Goal: Task Accomplishment & Management: Use online tool/utility

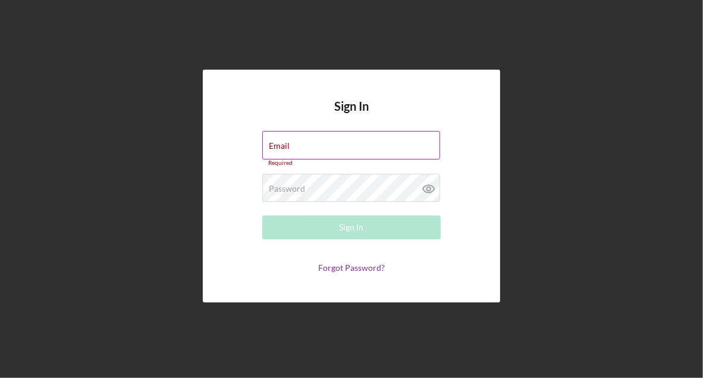
click at [288, 138] on div "Email Required" at bounding box center [351, 149] width 178 height 36
click at [303, 147] on input "Email" at bounding box center [351, 145] width 178 height 29
type input "[EMAIL_ADDRESS][DOMAIN_NAME]"
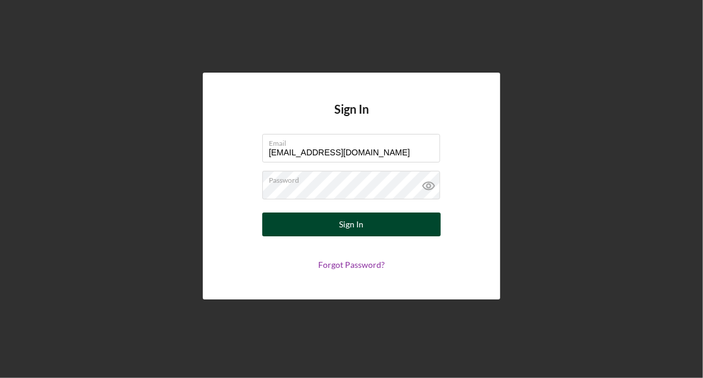
click at [348, 227] on div "Sign In" at bounding box center [352, 224] width 24 height 24
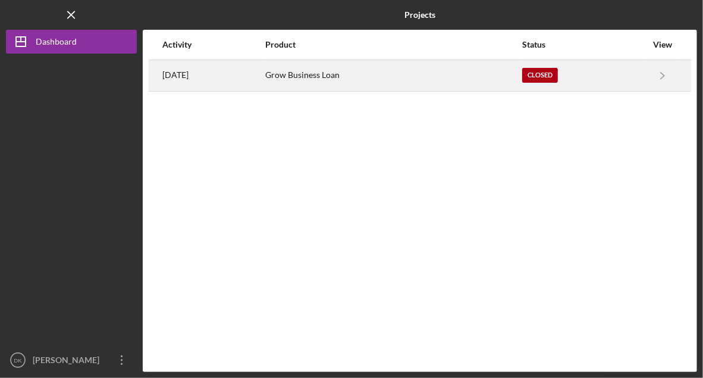
click at [337, 77] on div "Grow Business Loan" at bounding box center [393, 76] width 256 height 30
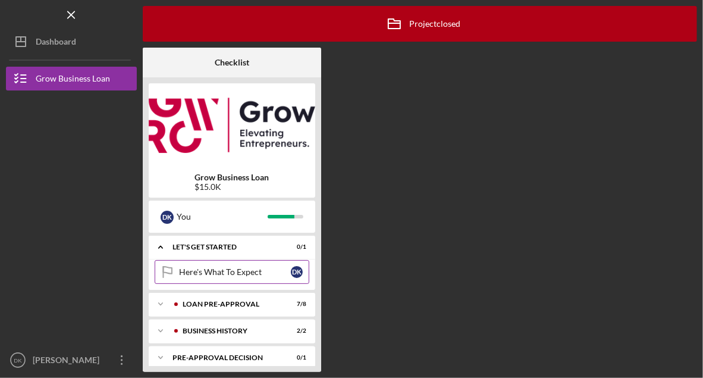
scroll to position [10, 0]
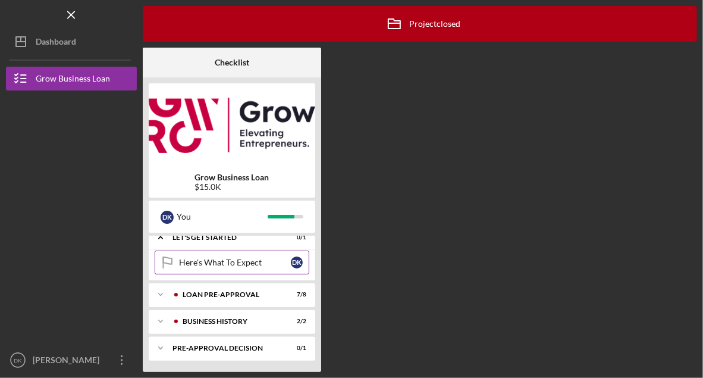
click at [272, 261] on div "Here's What To Expect" at bounding box center [235, 263] width 112 height 10
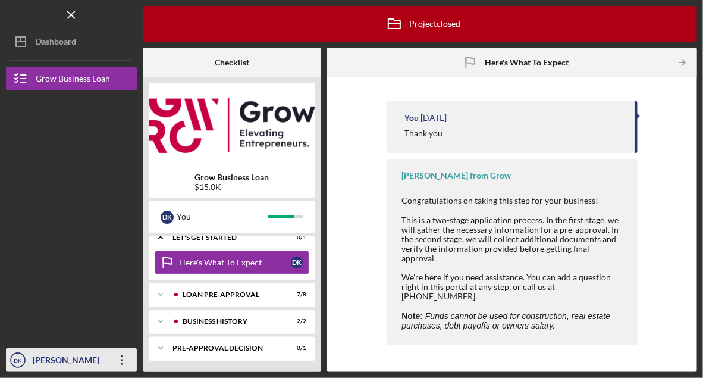
click at [117, 360] on icon "Icon/Overflow" at bounding box center [122, 360] width 30 height 30
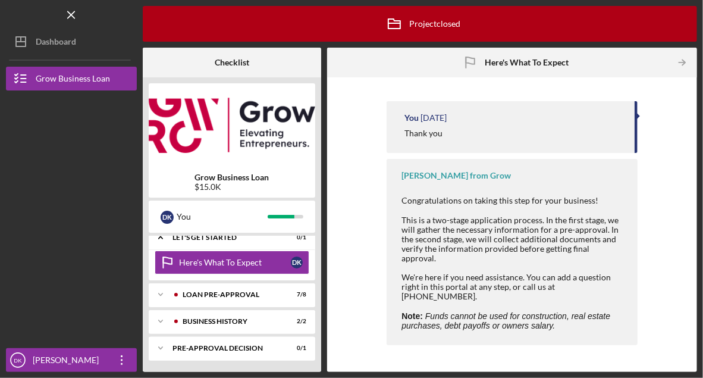
click at [95, 230] on div at bounding box center [71, 283] width 131 height 129
